Goal: Information Seeking & Learning: Find specific fact

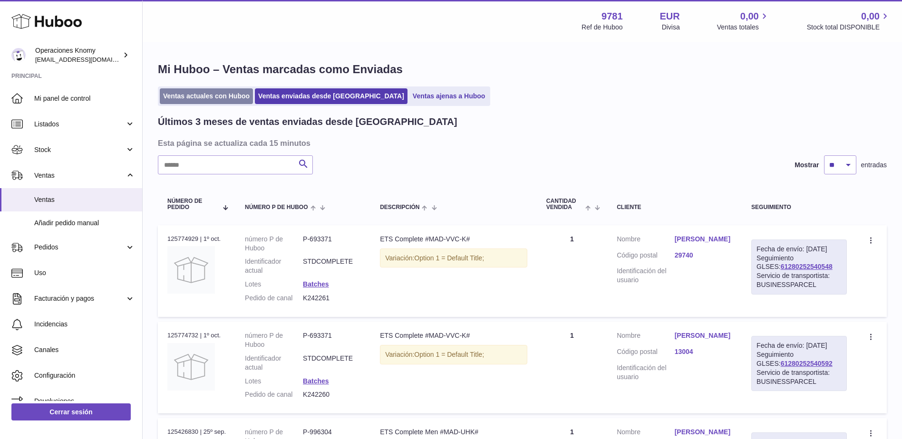
click at [239, 103] on link "Ventas actuales con Huboo" at bounding box center [206, 96] width 93 height 16
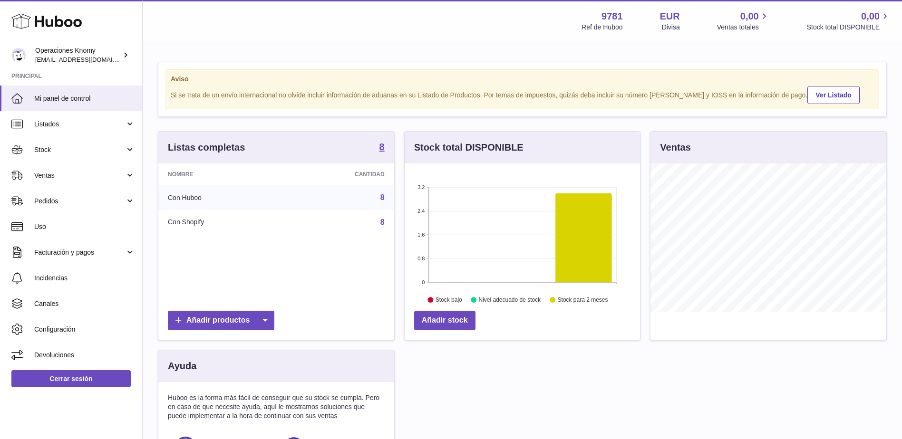
scroll to position [148, 235]
click at [78, 181] on link "Ventas" at bounding box center [71, 176] width 142 height 26
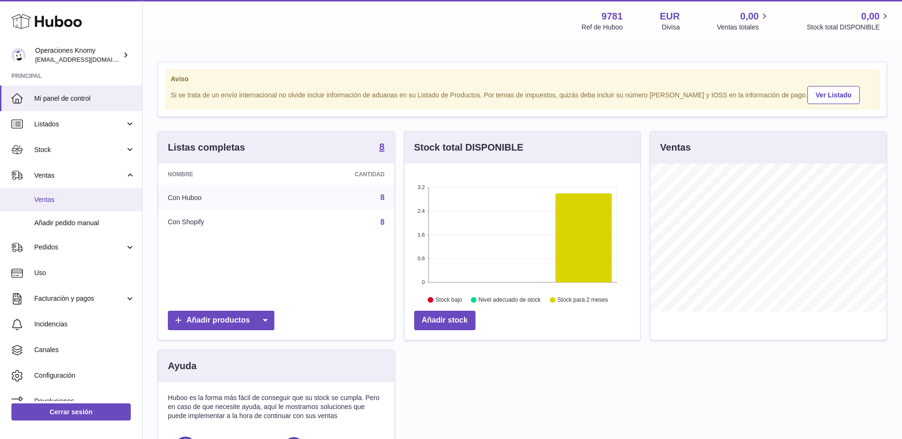
click at [73, 199] on span "Ventas" at bounding box center [84, 199] width 101 height 9
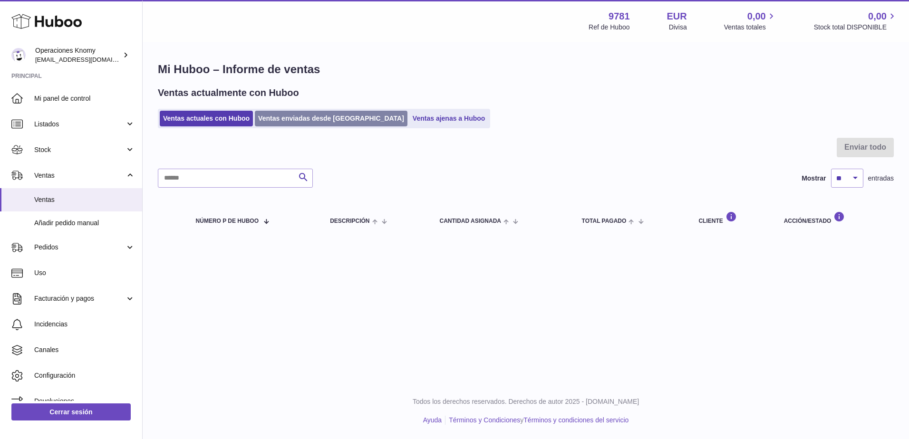
click at [300, 122] on link "Ventas enviadas desde [GEOGRAPHIC_DATA]" at bounding box center [331, 119] width 153 height 16
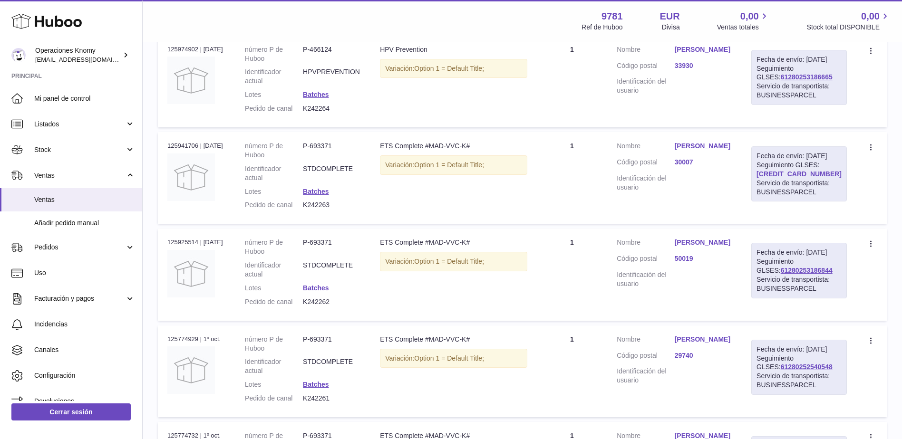
scroll to position [190, 0]
drag, startPoint x: 381, startPoint y: 260, endPoint x: 427, endPoint y: 258, distance: 46.6
click at [427, 258] on td "Descripción ETS Complete #MAD-VVC-K# Variación: Option 1 = Default Title;" at bounding box center [453, 274] width 166 height 92
copy div "ETS Complete"
click at [715, 247] on link "Vanesa Torrecillas Felipe" at bounding box center [704, 242] width 58 height 9
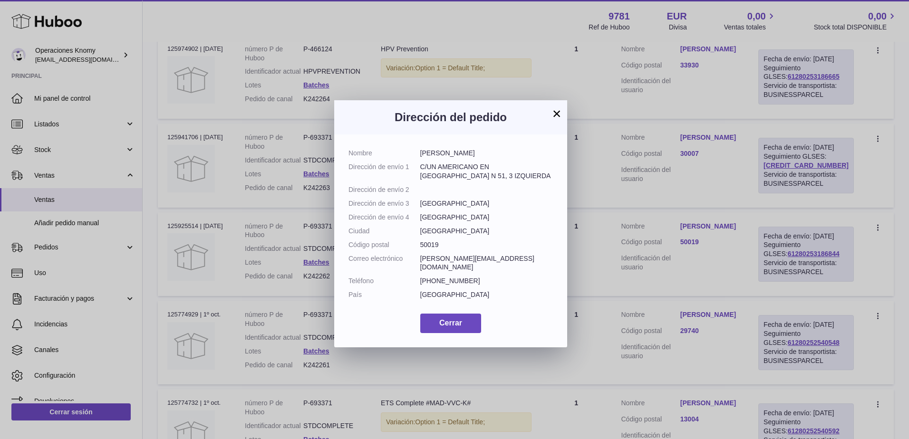
drag, startPoint x: 493, startPoint y: 154, endPoint x: 412, endPoint y: 154, distance: 81.8
click at [412, 154] on dl "Nombre Vanesa Torrecillas Felipe Dirección de envío 1 C/UN AMERICANO EN PARÍS N…" at bounding box center [450, 226] width 204 height 155
copy dl "Vanesa Torrecillas Felipe"
drag, startPoint x: 506, startPoint y: 259, endPoint x: 418, endPoint y: 259, distance: 88.4
click at [418, 259] on dl "Nombre Vanesa Torrecillas Felipe Dirección de envío 1 C/UN AMERICANO EN PARÍS N…" at bounding box center [450, 226] width 204 height 155
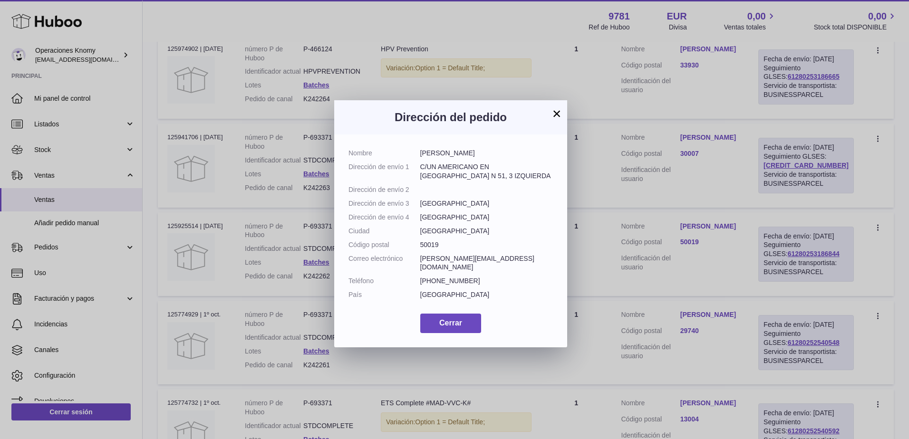
copy dl "Correo electrónico felipe_vanessa@hotmail.com"
click at [557, 118] on button "×" at bounding box center [556, 113] width 11 height 11
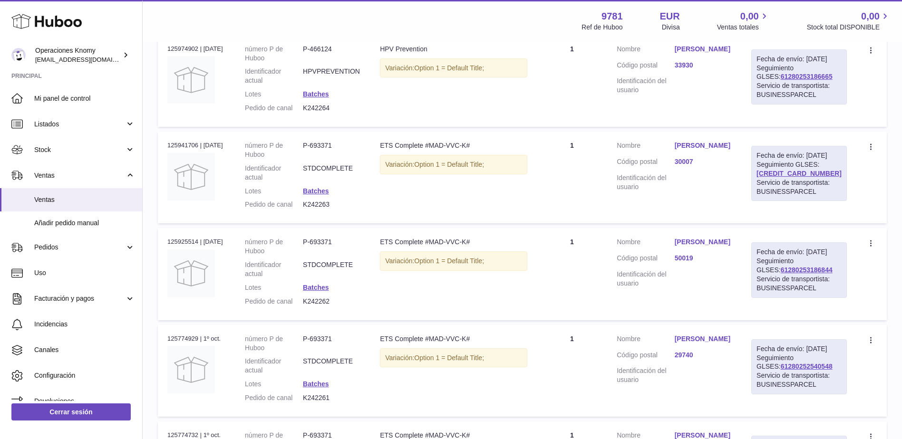
click at [711, 150] on link "María Alcántara Montesinos" at bounding box center [704, 145] width 58 height 9
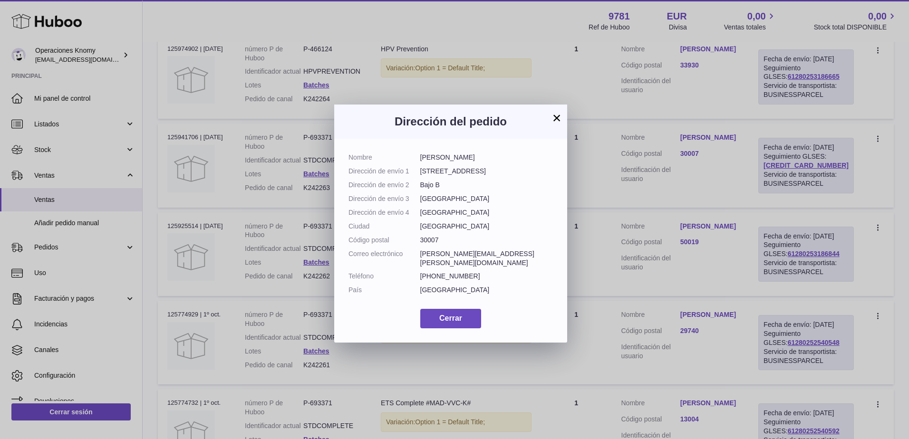
drag, startPoint x: 508, startPoint y: 158, endPoint x: 409, endPoint y: 162, distance: 99.4
click at [409, 162] on dl "Nombre María Alcántara Montesinos Dirección de envío 1 Calle Vista Alegre 26, b…" at bounding box center [450, 226] width 204 height 146
copy dl "María Alcántara Montesinos"
drag, startPoint x: 475, startPoint y: 254, endPoint x: 409, endPoint y: 256, distance: 66.1
click at [409, 256] on dl "Nombre María Alcántara Montesinos Dirección de envío 1 Calle Vista Alegre 26, b…" at bounding box center [450, 226] width 204 height 146
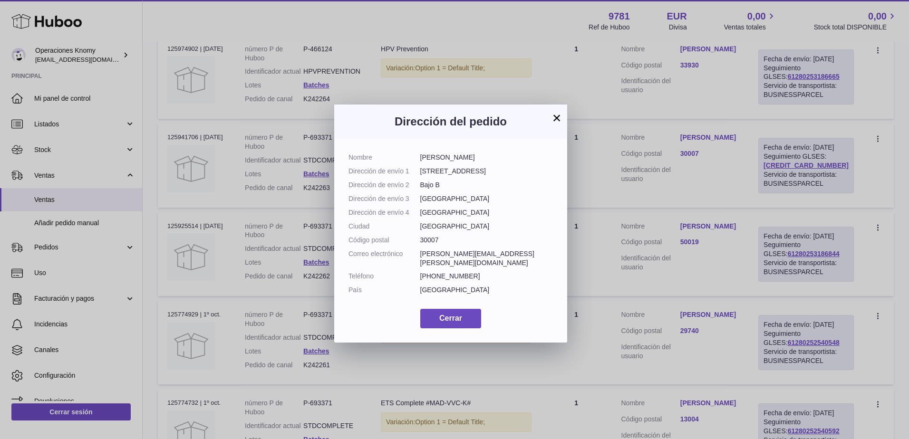
copy dl "Correo electrónico maria.alcantara@hotmail.es"
click at [557, 117] on button "×" at bounding box center [556, 117] width 11 height 11
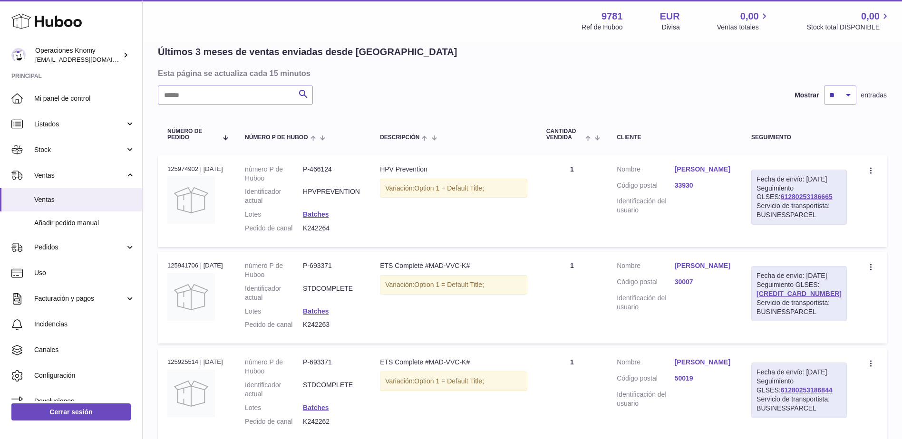
scroll to position [48, 0]
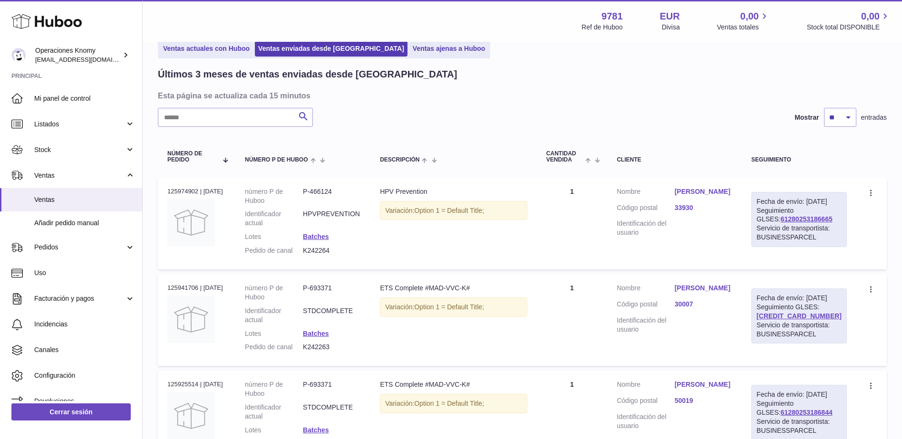
drag, startPoint x: 433, startPoint y: 192, endPoint x: 383, endPoint y: 193, distance: 49.9
click at [383, 193] on div "HPV Prevention" at bounding box center [453, 191] width 147 height 9
copy div "HPV Prevention"
click at [724, 293] on link "María Alcántara Montesinos" at bounding box center [704, 288] width 58 height 9
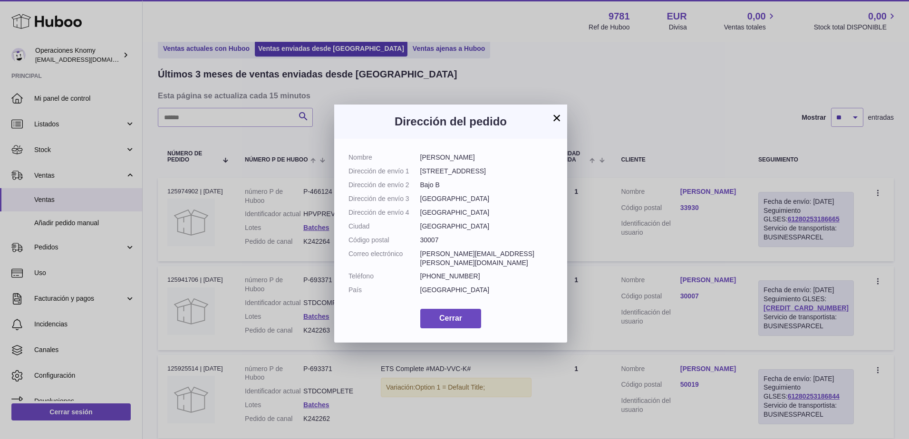
click at [560, 115] on button "×" at bounding box center [556, 117] width 11 height 11
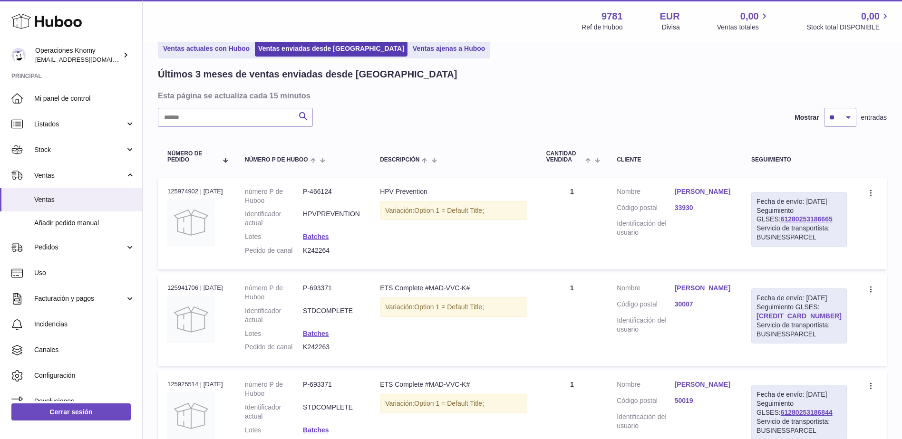
click at [700, 188] on link "SUSANA Cabanillas Bueres" at bounding box center [704, 191] width 58 height 9
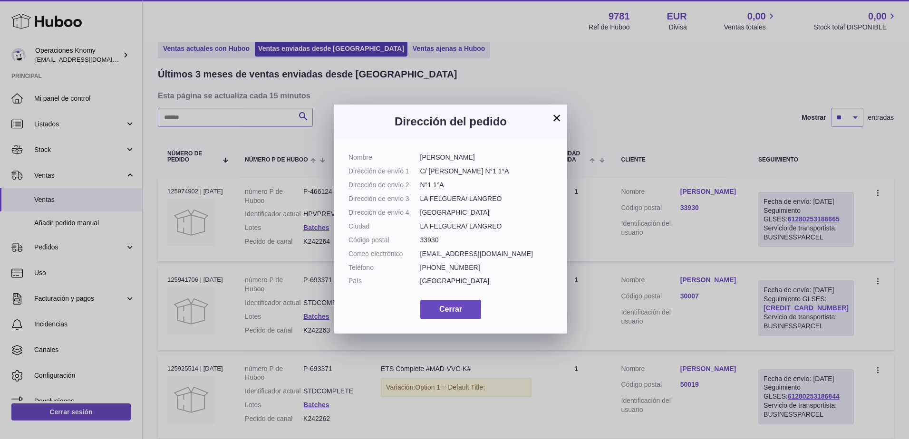
drag, startPoint x: 503, startPoint y: 160, endPoint x: 419, endPoint y: 162, distance: 83.7
click at [419, 162] on dl "Nombre SUSANA Cabanillas Bueres Dirección de envío 1 C/ JOSÉ LUIS FANJUL SIÓN N…" at bounding box center [450, 221] width 204 height 137
copy dl "SUSANA Cabanillas Bueres"
drag, startPoint x: 527, startPoint y: 251, endPoint x: 417, endPoint y: 254, distance: 109.8
click at [417, 254] on dl "Nombre SUSANA Cabanillas Bueres Dirección de envío 1 C/ JOSÉ LUIS FANJUL SIÓN N…" at bounding box center [450, 221] width 204 height 137
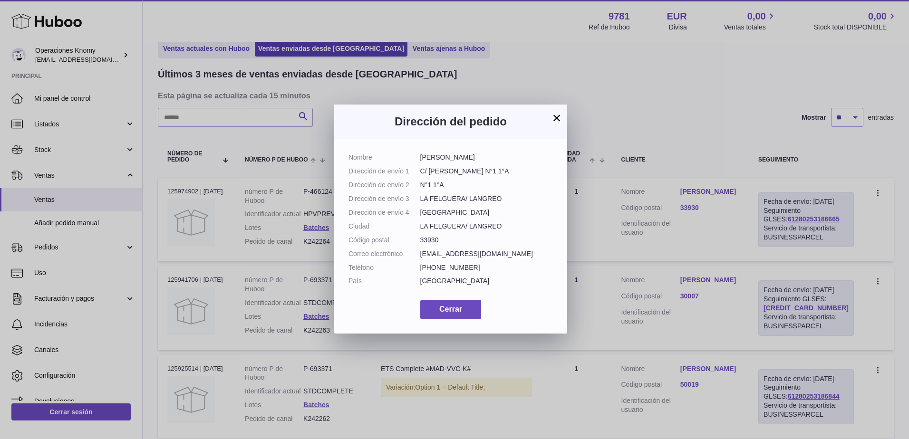
copy dl "Correo electrónico susanacabanillas2010@gmail.com"
click at [552, 123] on button "×" at bounding box center [556, 117] width 11 height 11
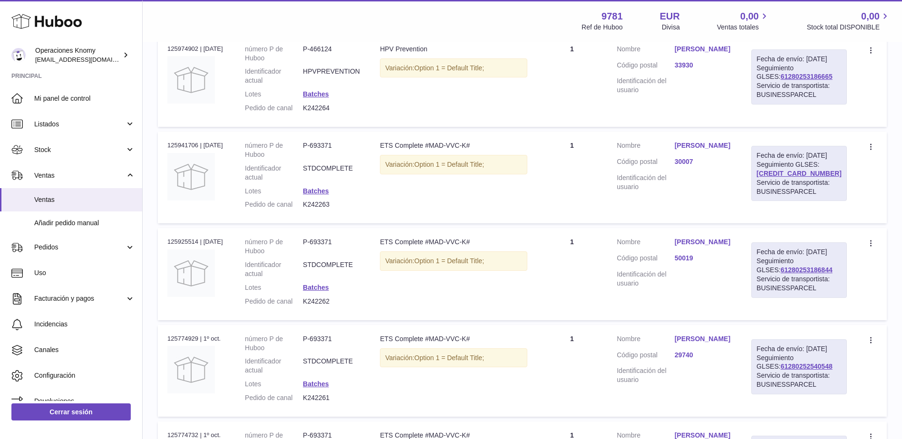
scroll to position [0, 0]
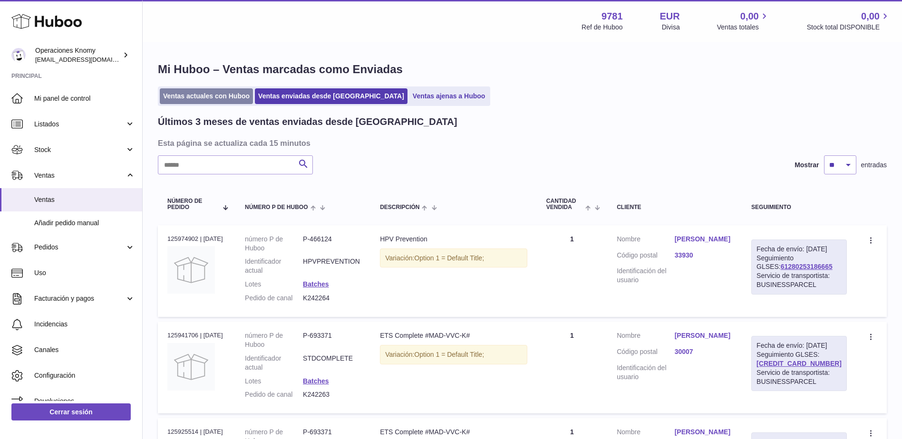
click at [227, 88] on link "Ventas actuales con Huboo" at bounding box center [206, 96] width 93 height 16
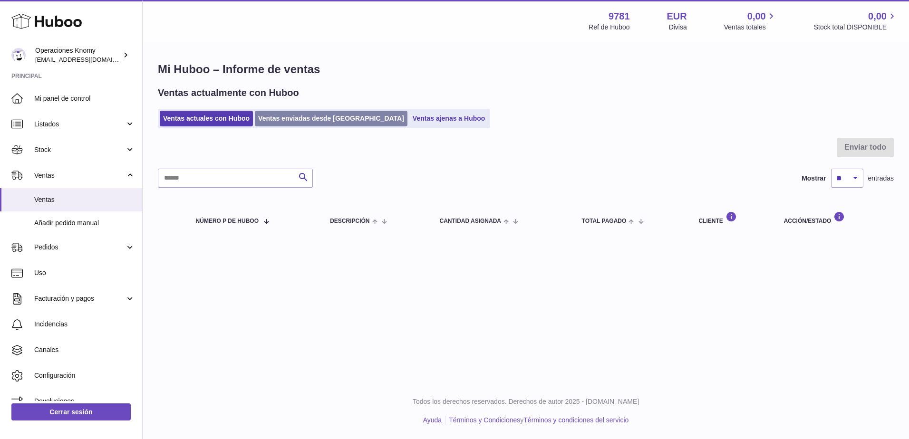
click at [320, 125] on link "Ventas enviadas desde [GEOGRAPHIC_DATA]" at bounding box center [331, 119] width 153 height 16
